Goal: Find contact information: Find contact information

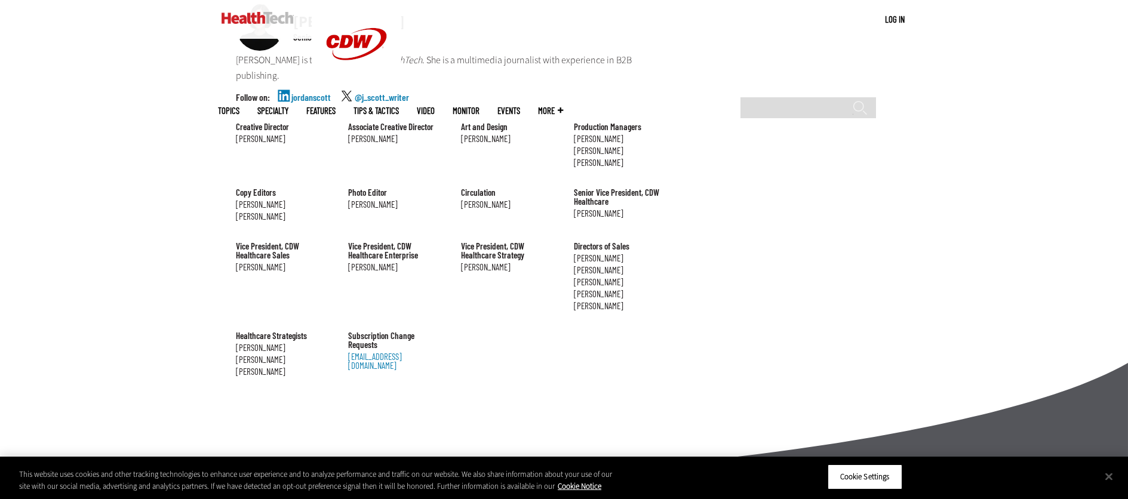
scroll to position [1383, 0]
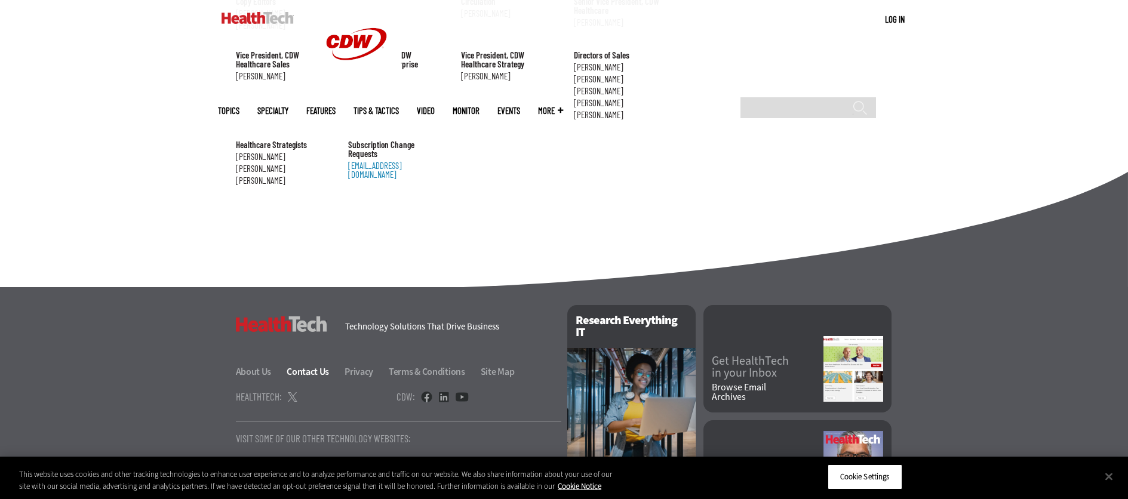
click at [308, 366] on link "Contact Us" at bounding box center [315, 372] width 56 height 13
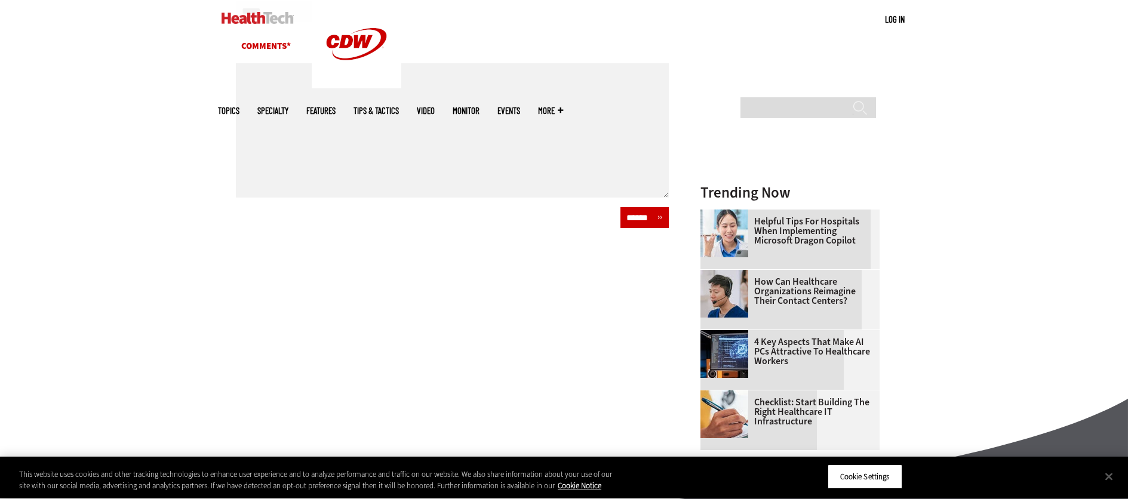
scroll to position [268, 0]
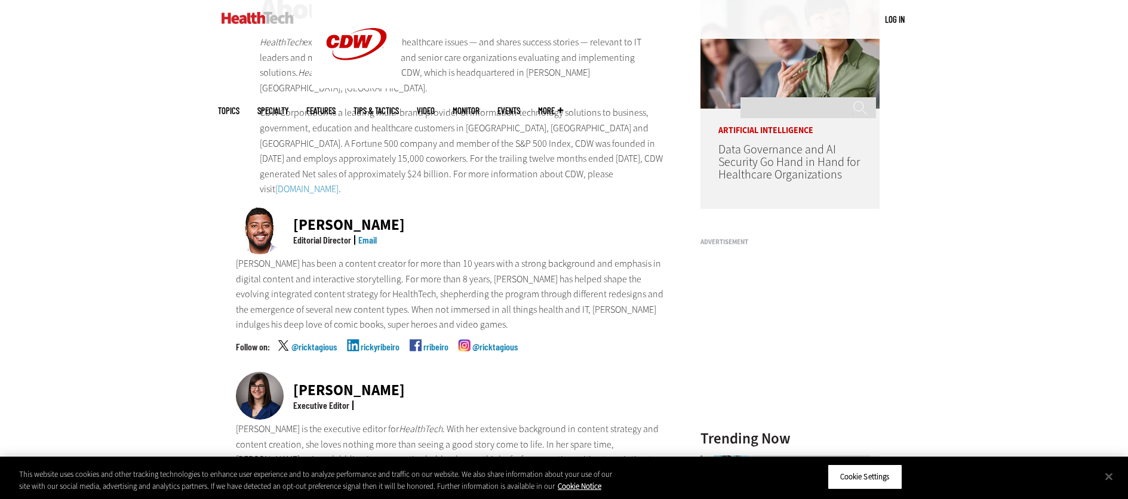
scroll to position [146, 0]
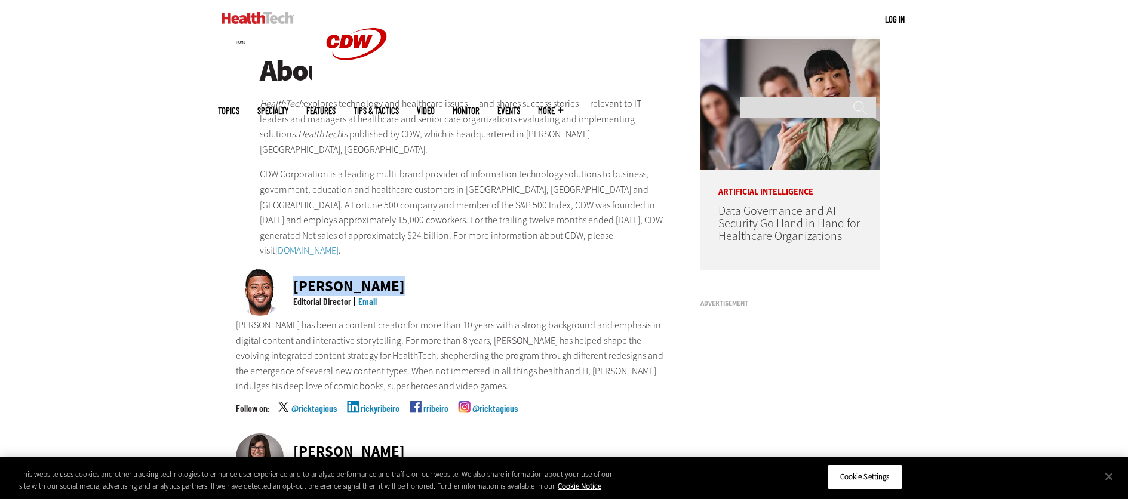
drag, startPoint x: 400, startPoint y: 268, endPoint x: 294, endPoint y: 266, distance: 105.7
click at [294, 268] on div "Ricky Ribeiro Editorial Director Email" at bounding box center [453, 293] width 434 height 50
copy div "[PERSON_NAME]"
click at [316, 337] on p "[PERSON_NAME] has been a content creator for more than 10 years with a strong b…" at bounding box center [453, 356] width 434 height 76
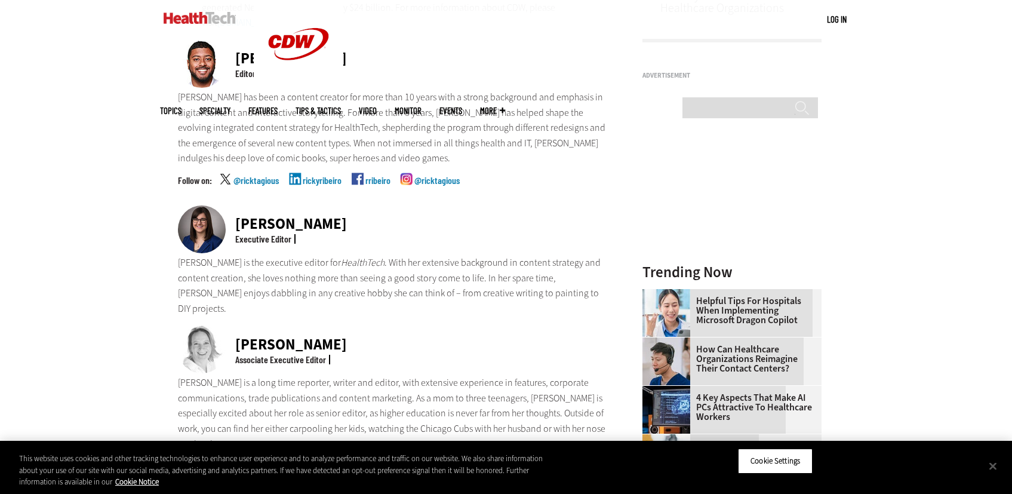
scroll to position [0, 0]
